Goal: Download file/media

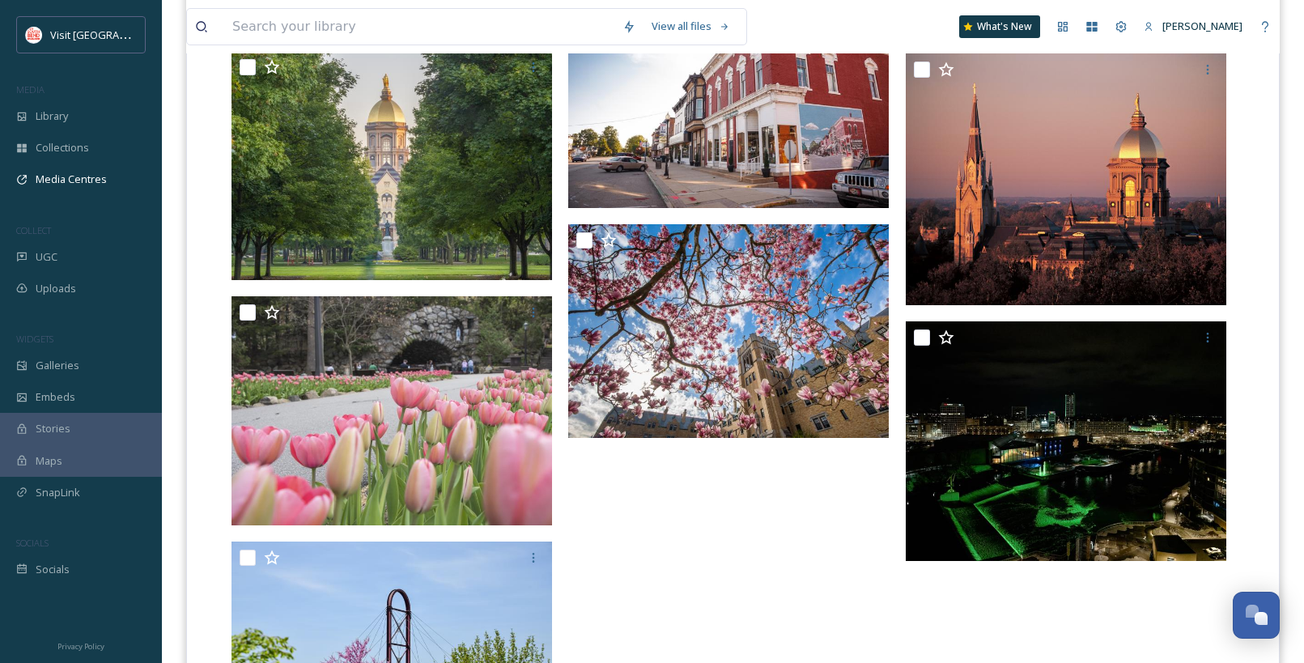
scroll to position [1199, 0]
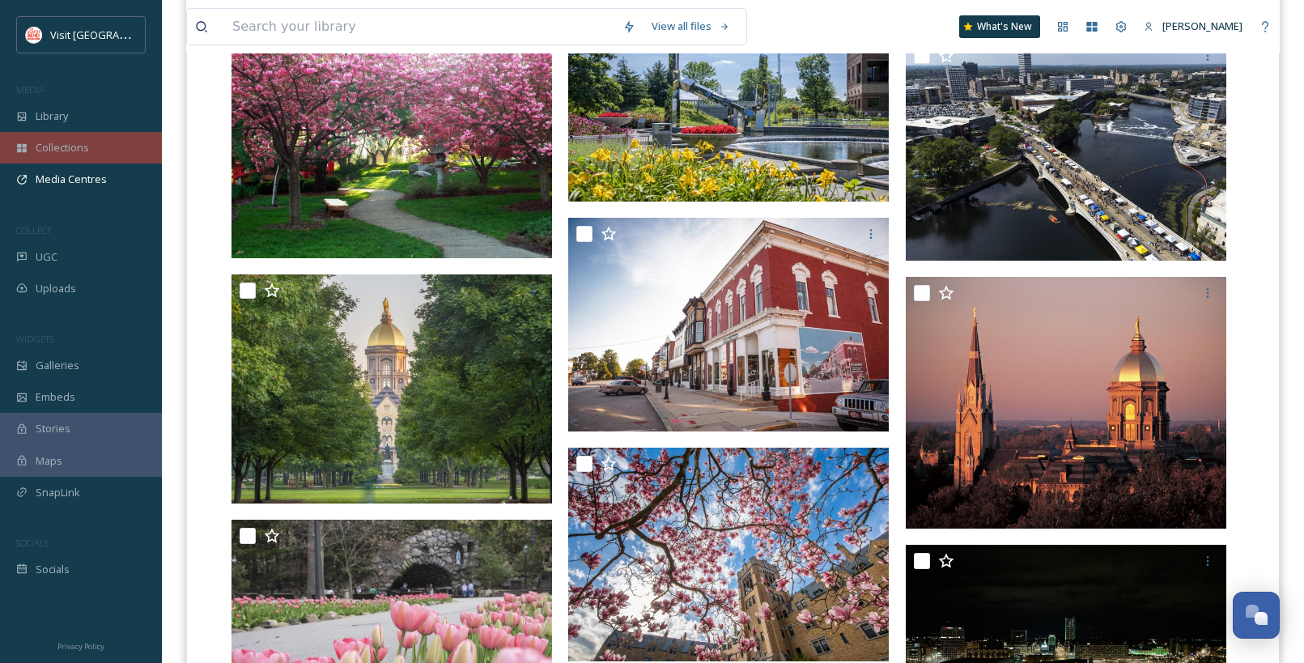
click at [79, 148] on span "Collections" at bounding box center [62, 147] width 53 height 15
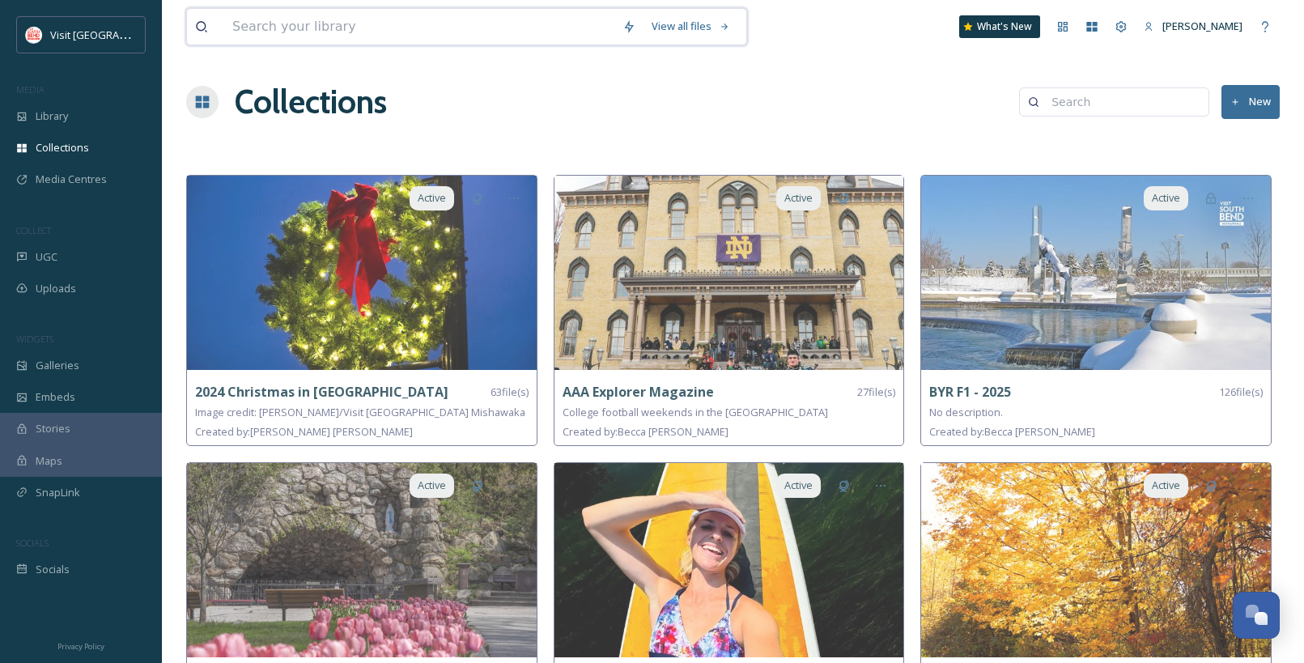
click at [413, 27] on input at bounding box center [419, 27] width 390 height 36
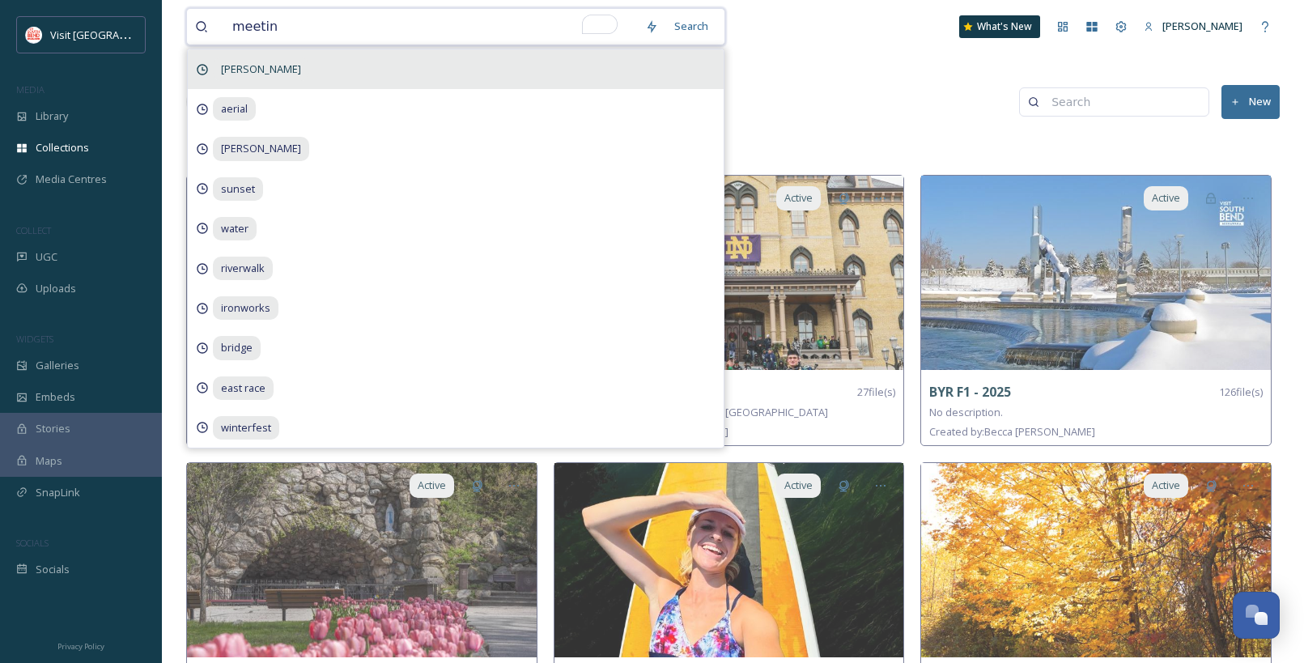
type input "meeting"
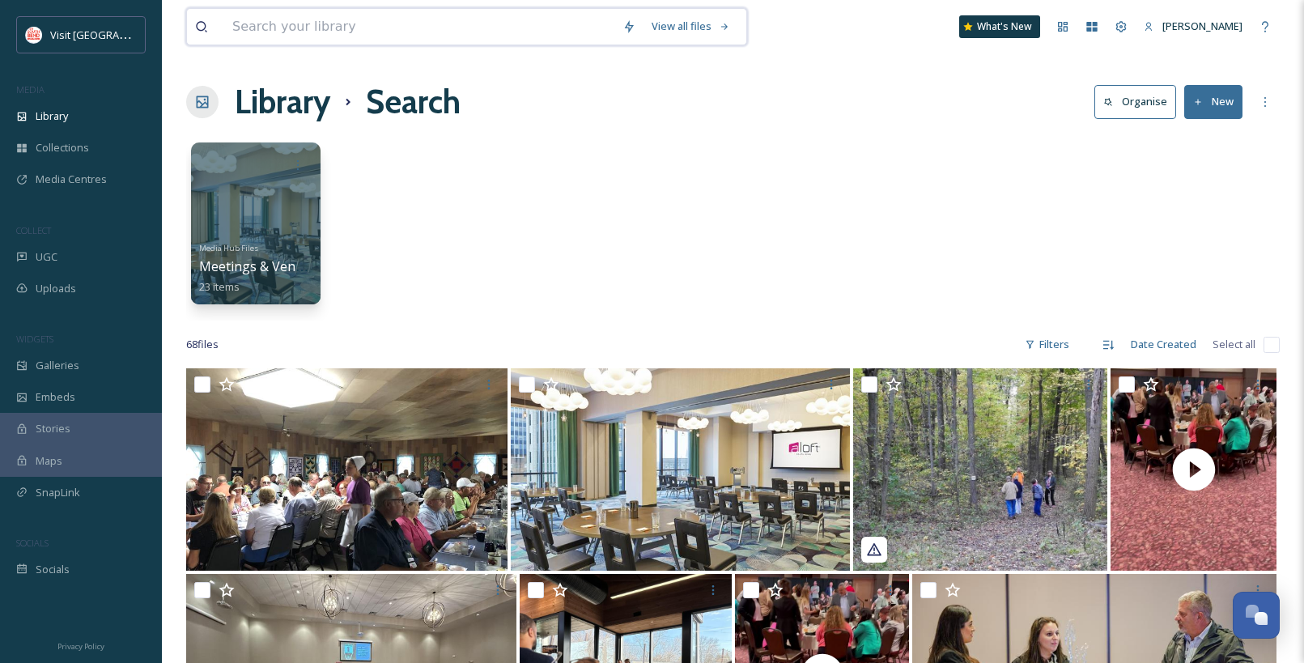
click at [297, 24] on input at bounding box center [419, 27] width 390 height 36
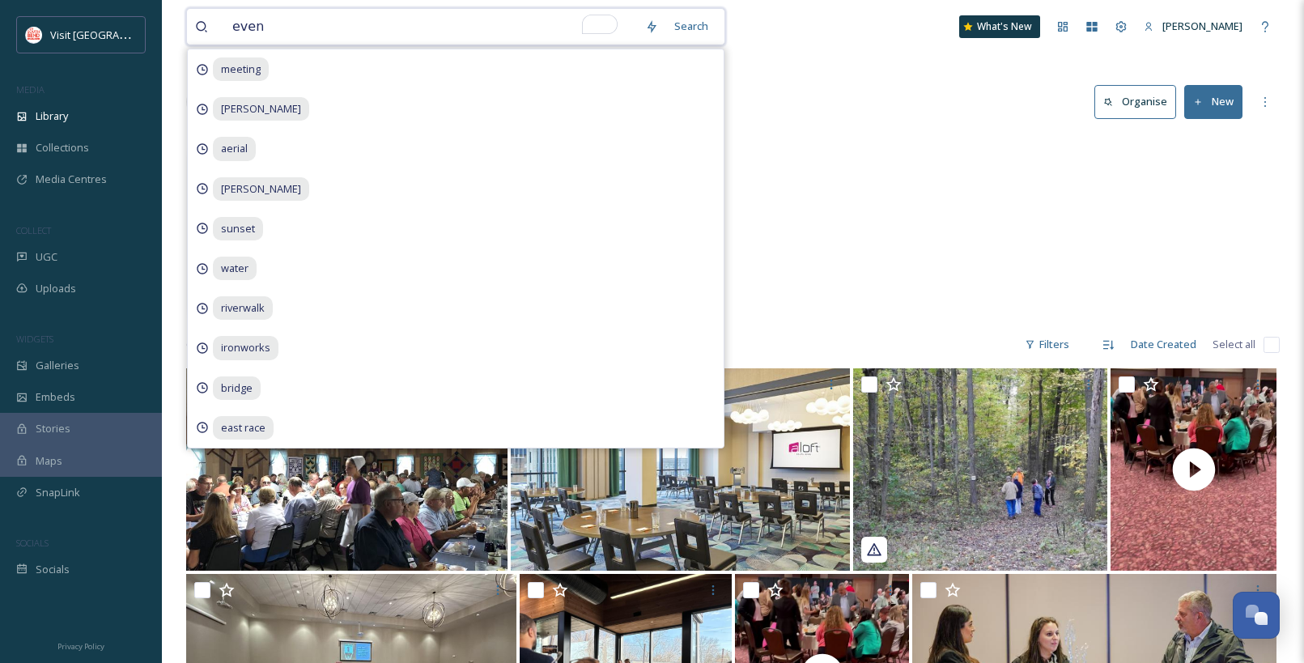
type input "event"
type input "\"
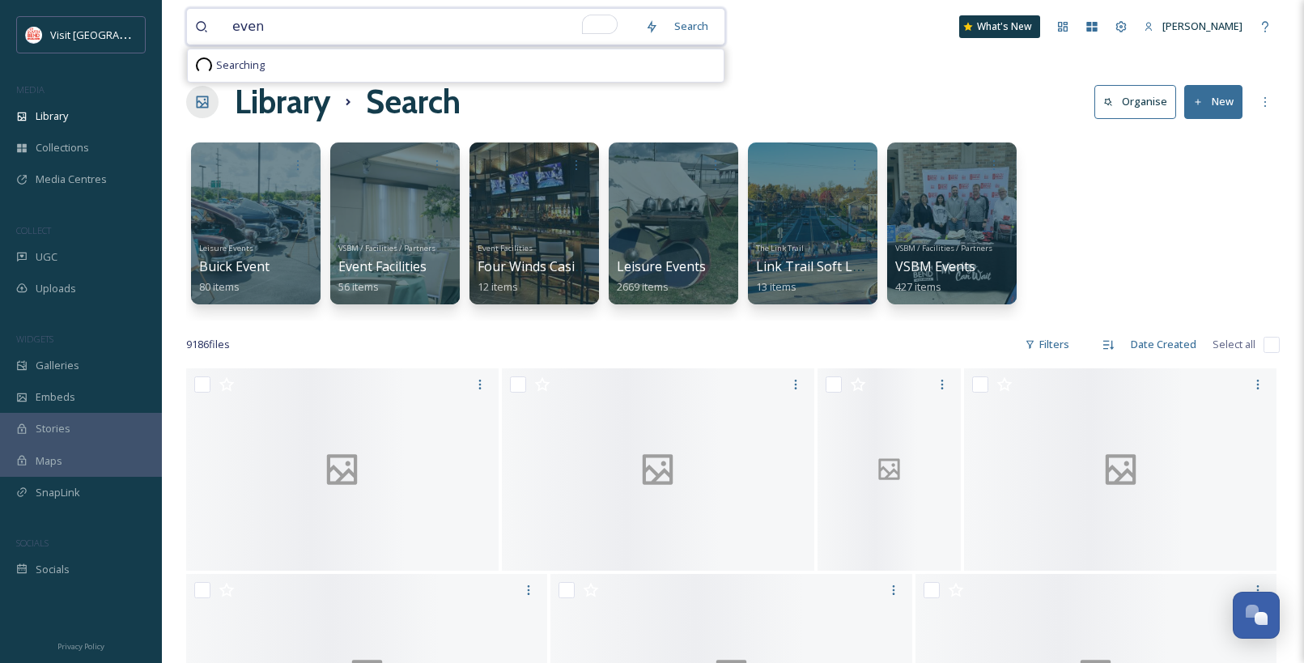
type input "event"
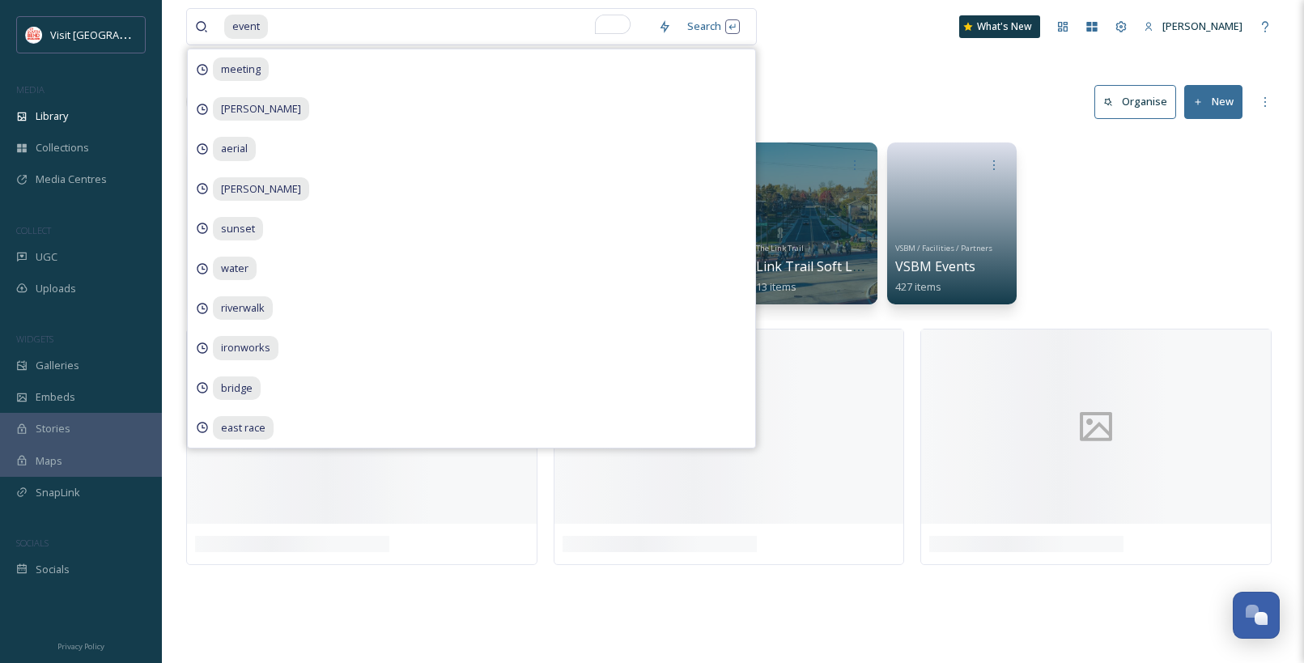
click at [841, 75] on div "event Search meeting [PERSON_NAME] aerial [PERSON_NAME][GEOGRAPHIC_DATA] east r…" at bounding box center [733, 331] width 1142 height 663
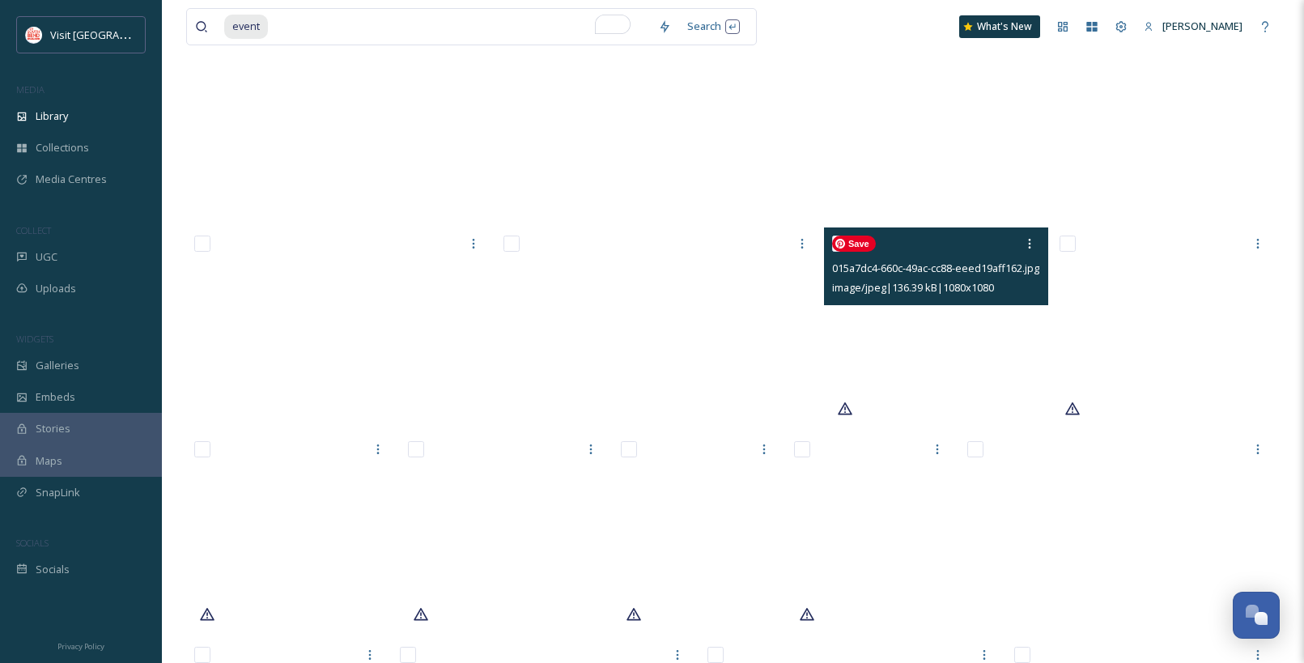
scroll to position [44835, 0]
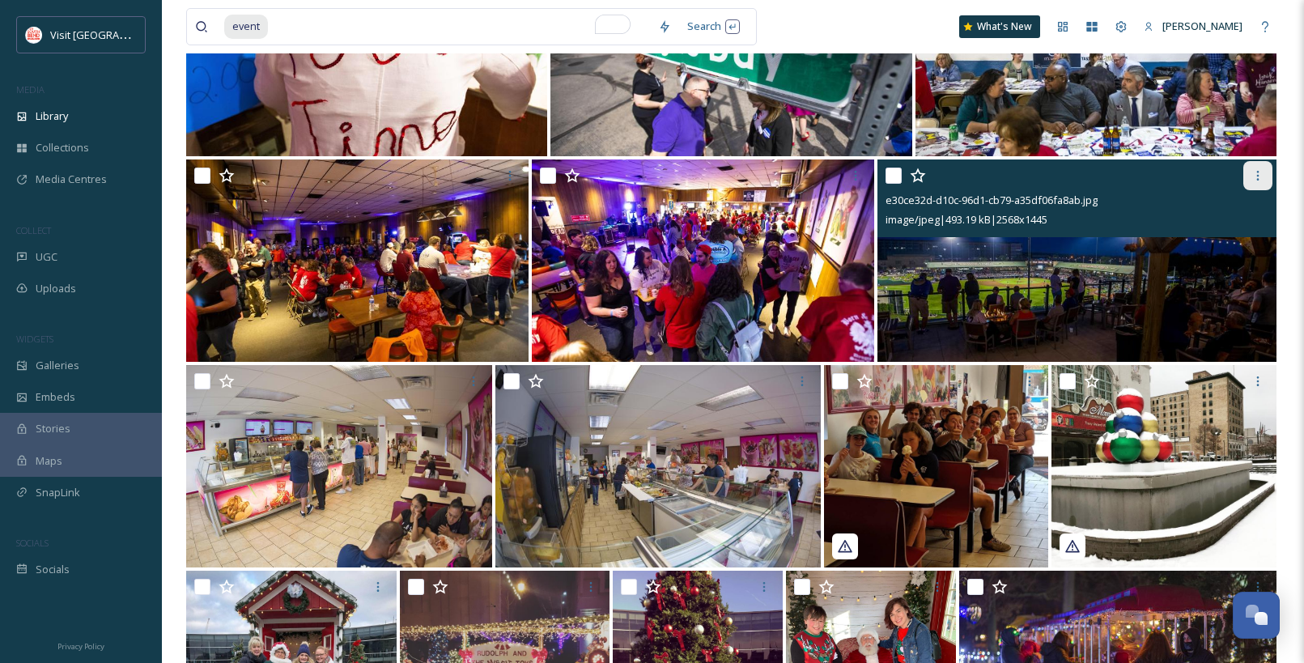
click at [1261, 179] on icon at bounding box center [1258, 175] width 13 height 13
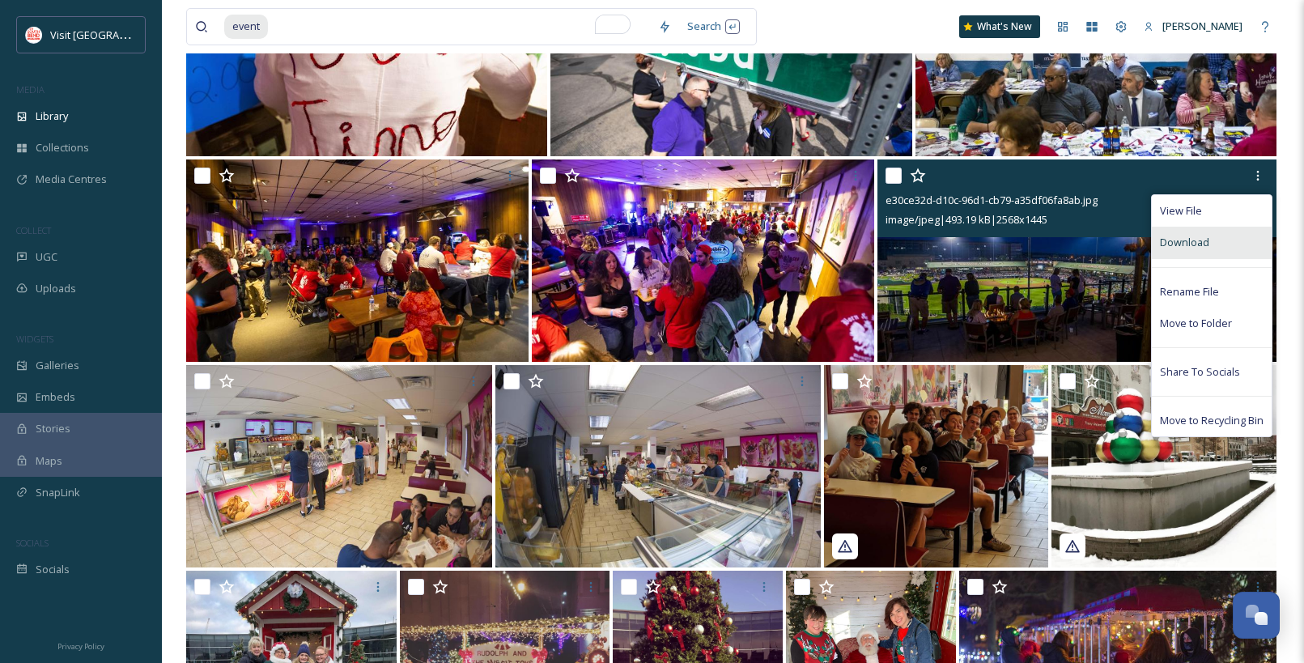
click at [1216, 238] on div "Download" at bounding box center [1212, 243] width 120 height 32
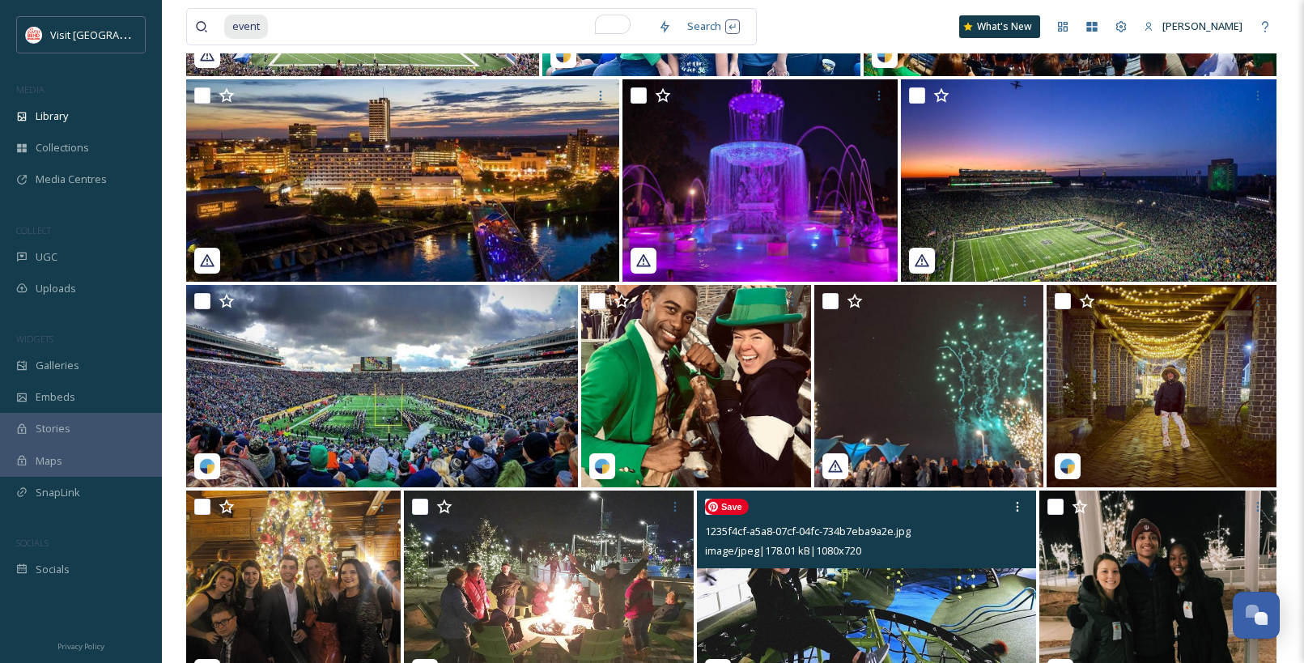
scroll to position [51781, 0]
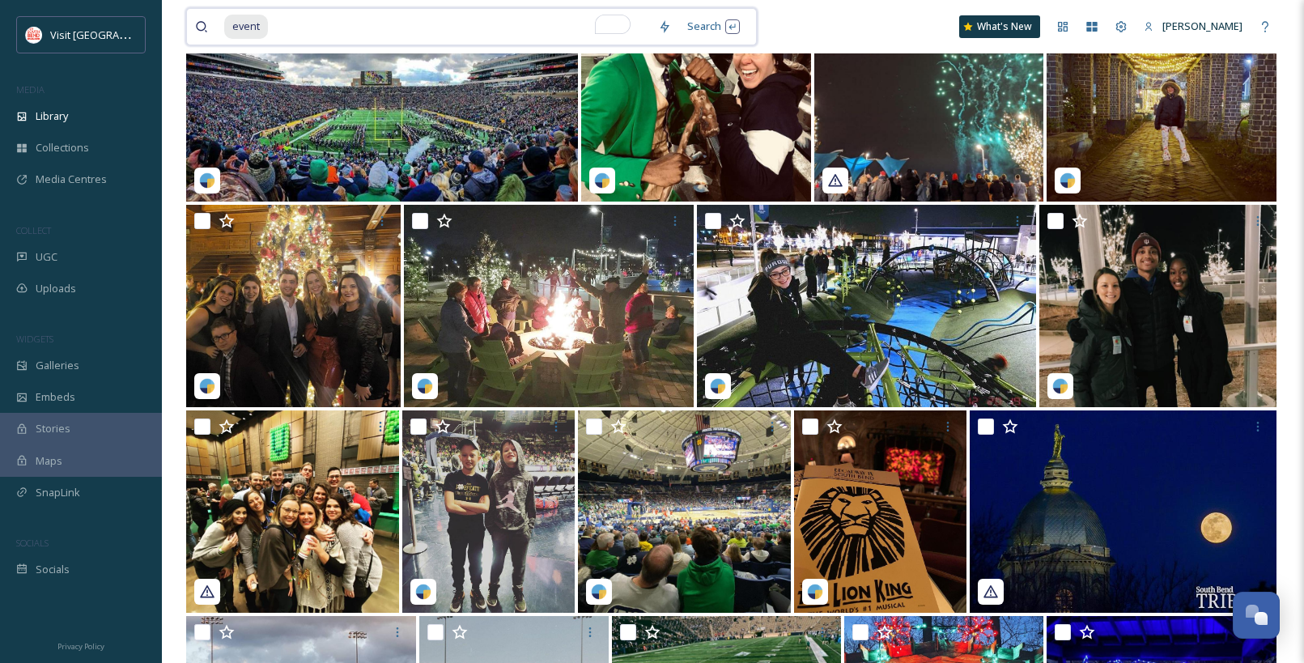
click at [529, 10] on input "To enrich screen reader interactions, please activate Accessibility in Grammarl…" at bounding box center [460, 27] width 381 height 36
click at [529, 16] on input "To enrich screen reader interactions, please activate Accessibility in Grammarl…" at bounding box center [460, 27] width 381 height 36
type input "e"
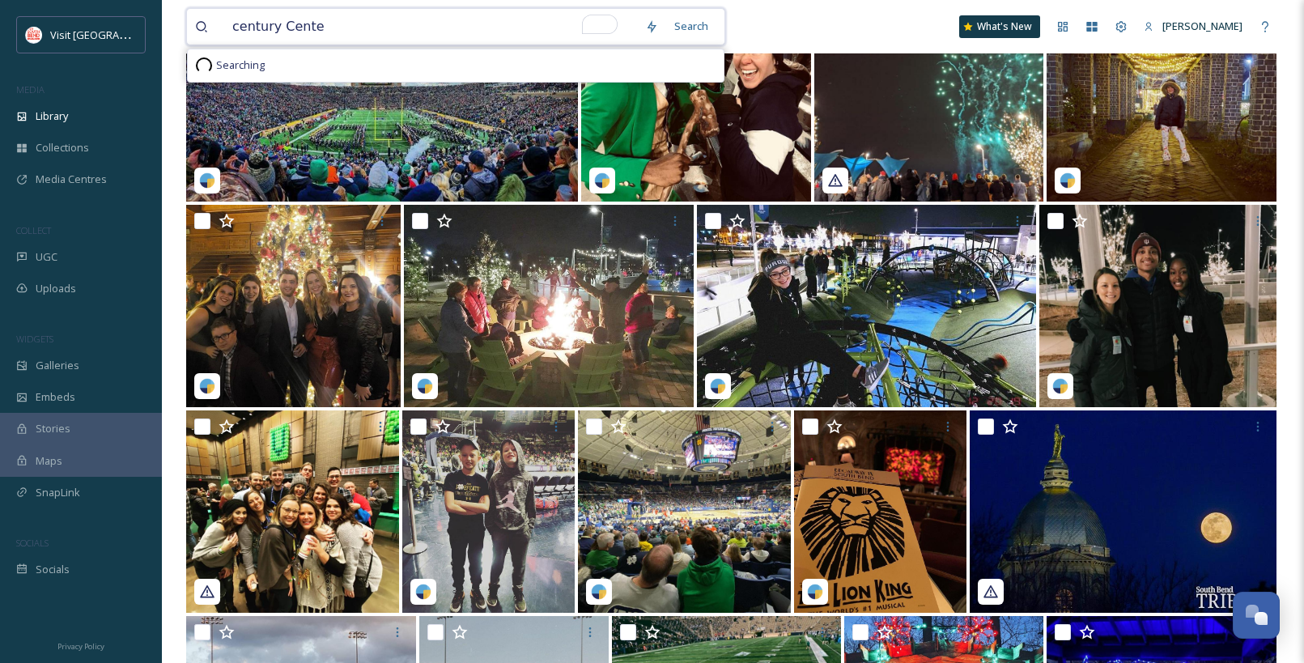
type input "century Center"
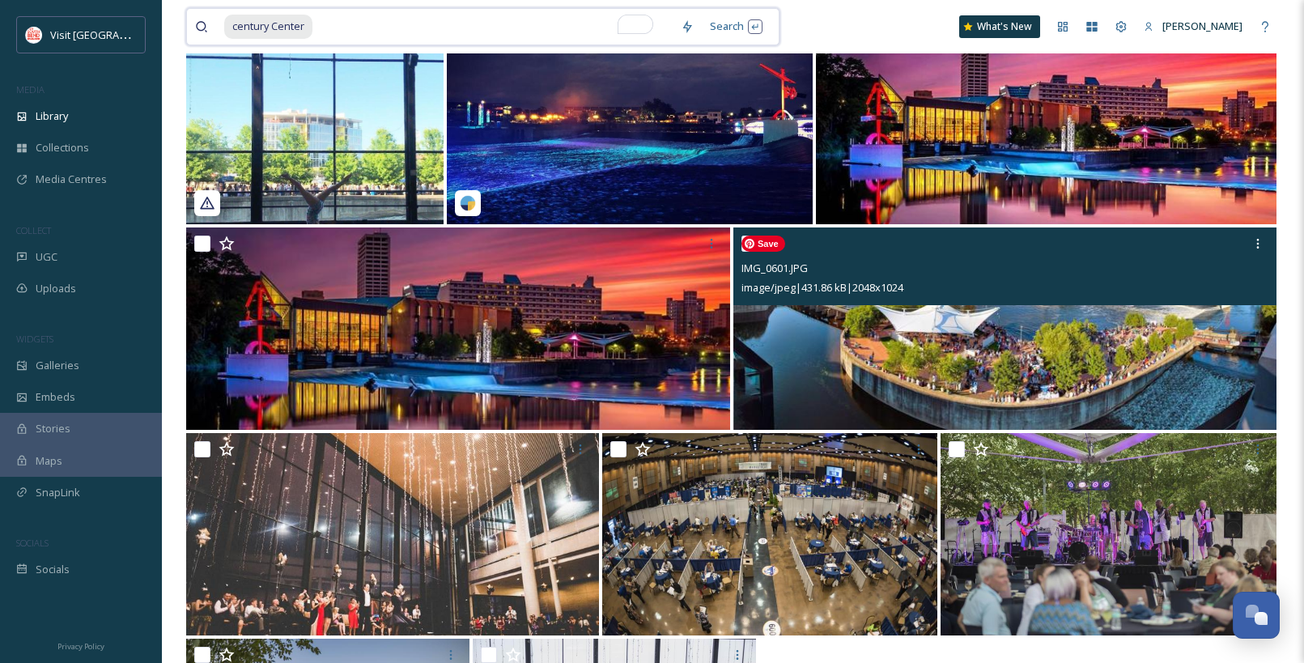
scroll to position [383, 0]
click at [1253, 240] on icon at bounding box center [1258, 242] width 13 height 13
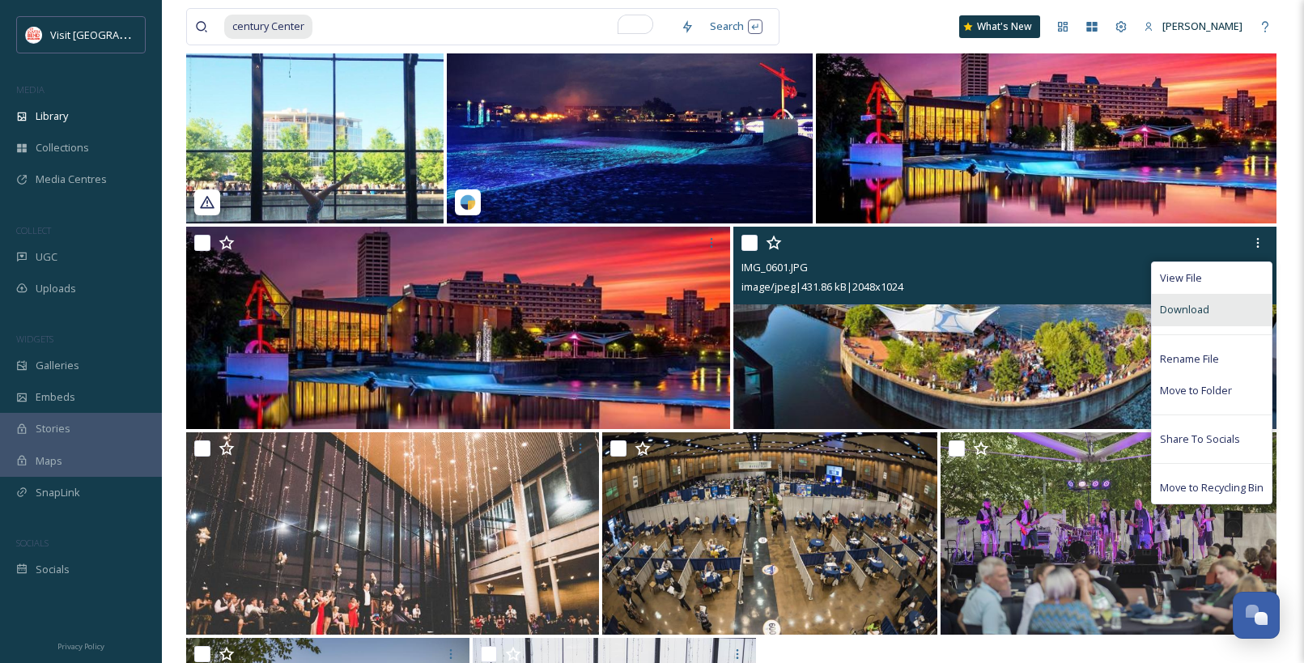
click at [1197, 308] on span "Download" at bounding box center [1184, 309] width 49 height 15
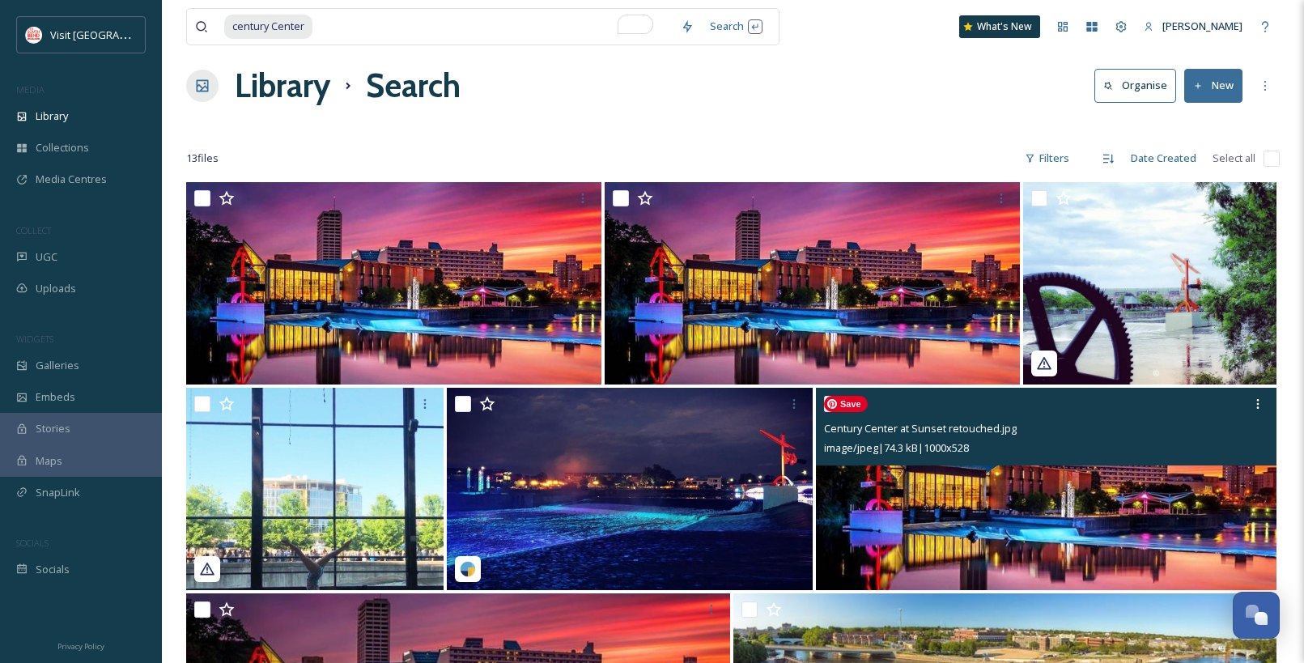
scroll to position [0, 0]
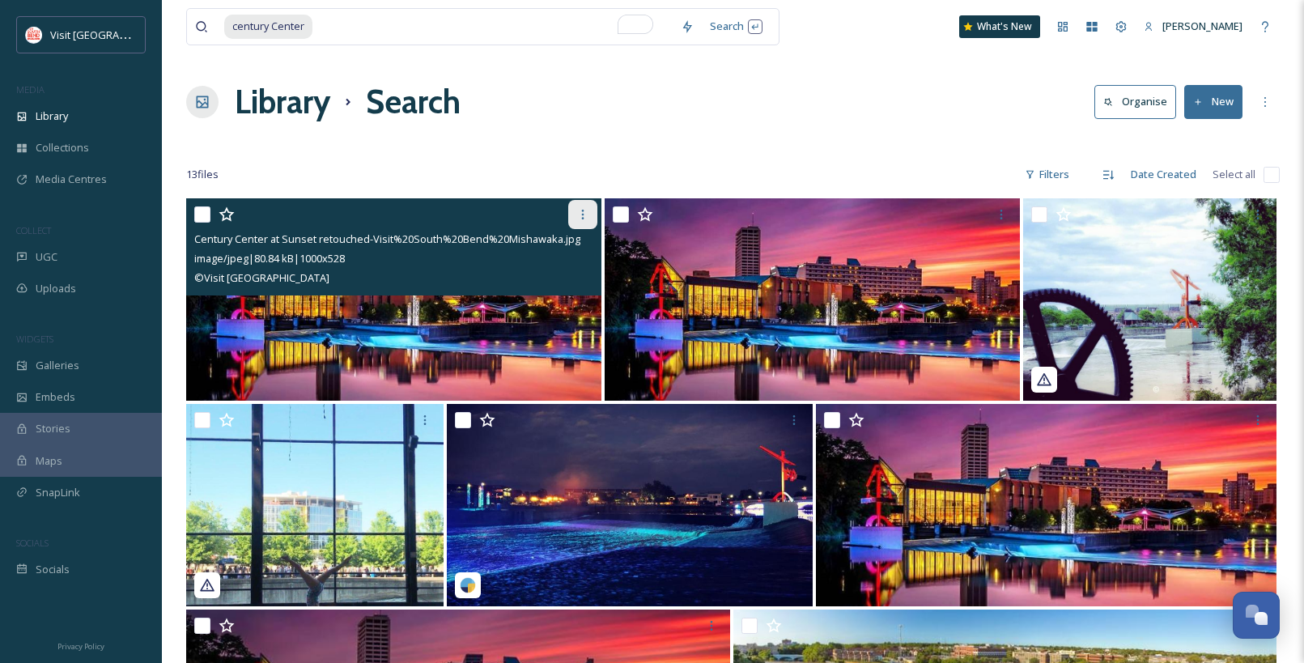
click at [590, 209] on div at bounding box center [582, 214] width 29 height 29
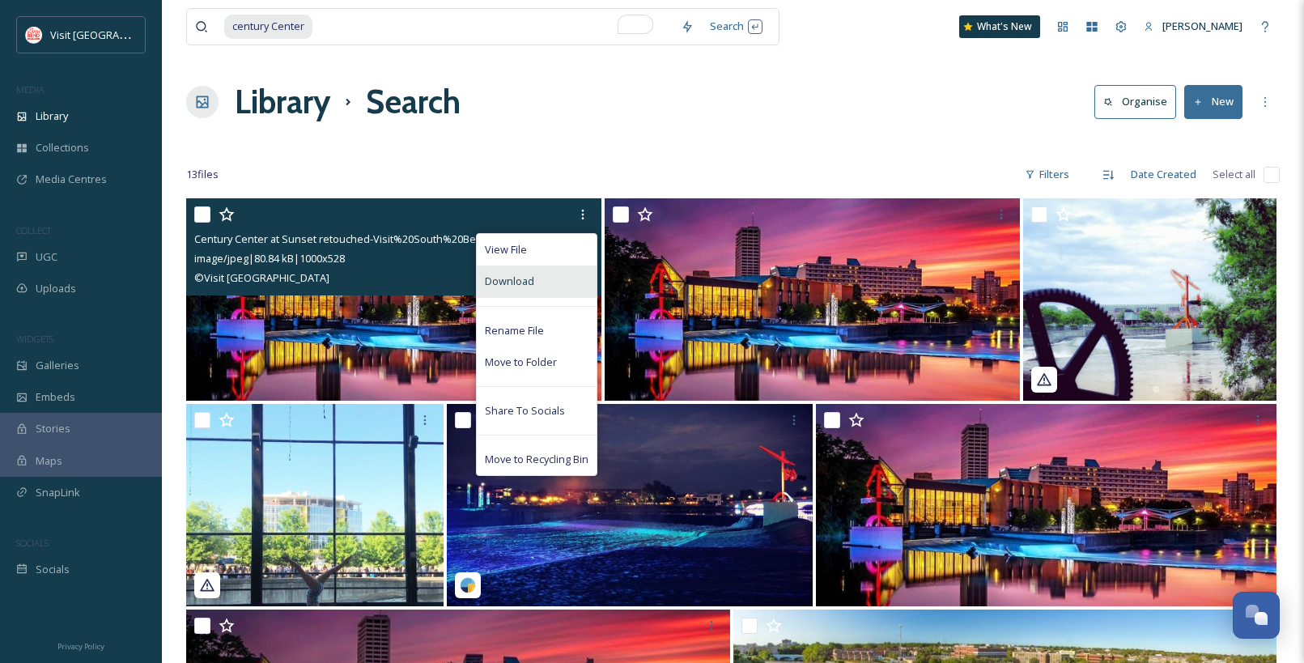
click at [534, 274] on div "Download" at bounding box center [537, 282] width 120 height 32
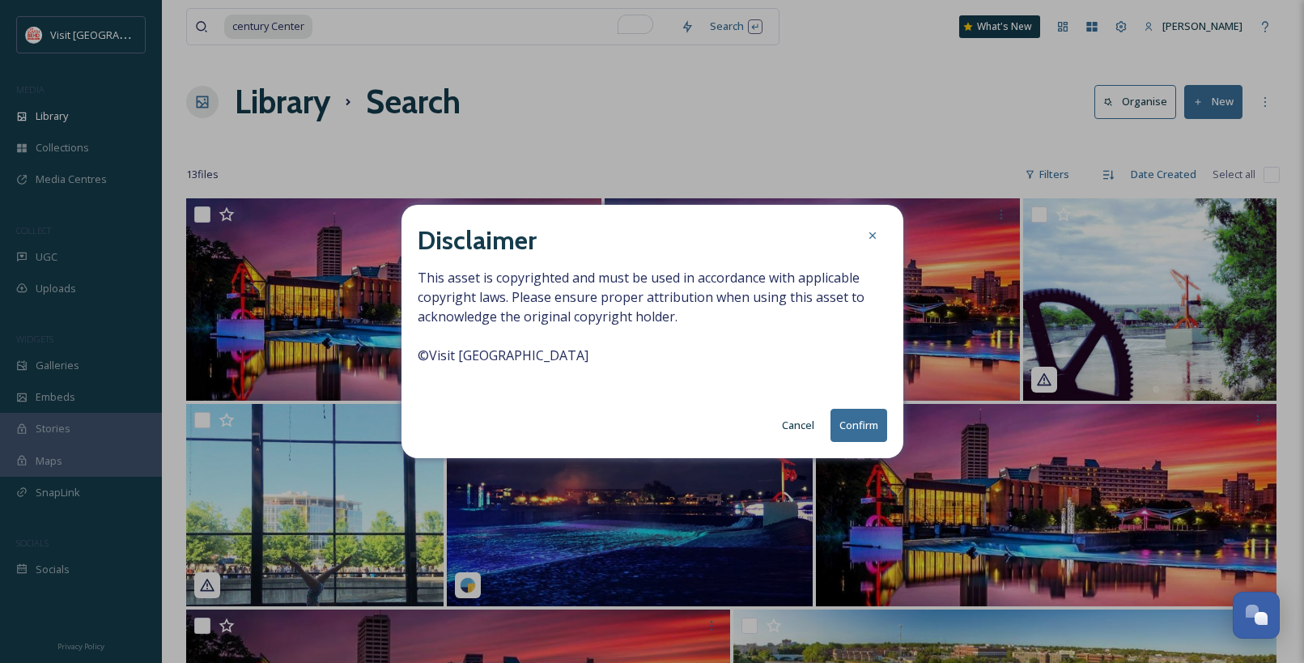
click at [856, 434] on button "Confirm" at bounding box center [859, 425] width 57 height 33
